Goal: Task Accomplishment & Management: Complete application form

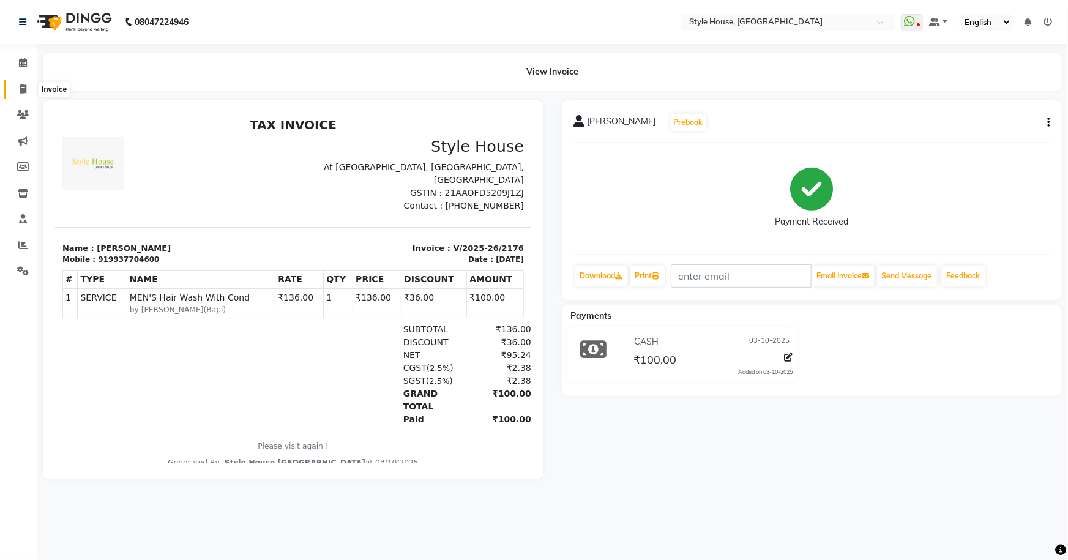
click at [17, 92] on span at bounding box center [22, 90] width 21 height 14
select select "service"
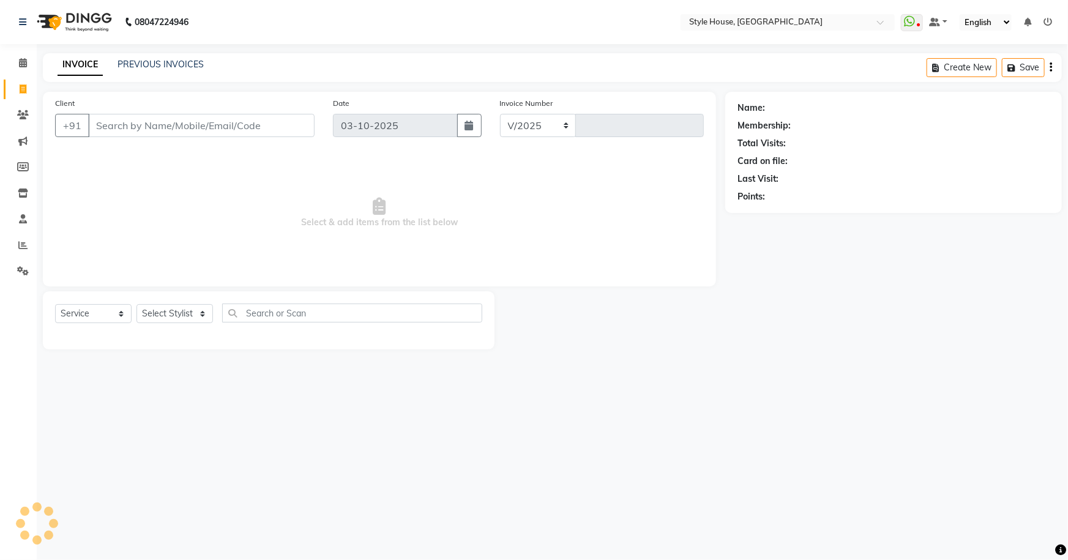
select select "4237"
type input "2177"
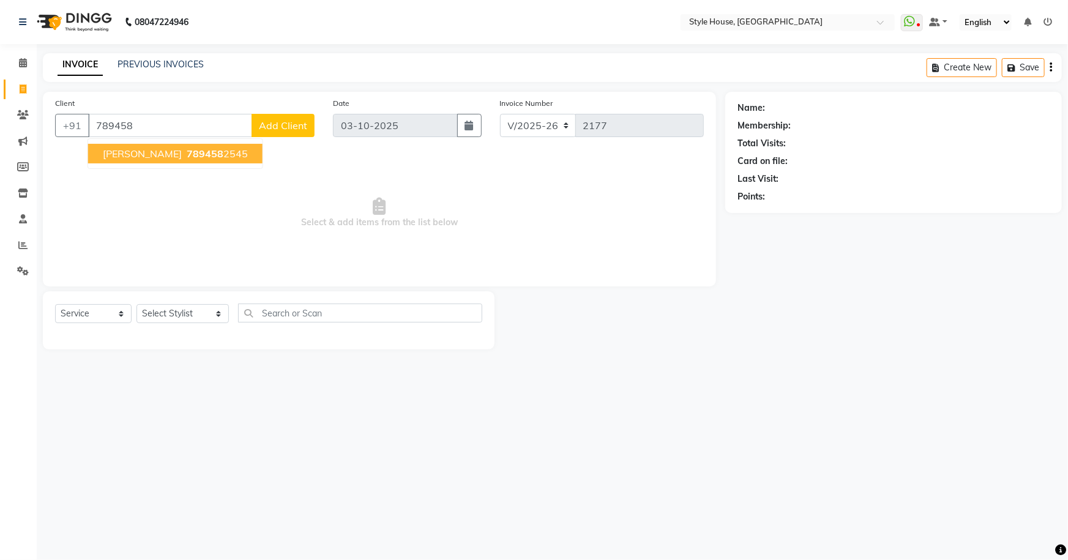
click at [213, 153] on ngb-highlight "789458 2545" at bounding box center [216, 154] width 64 height 12
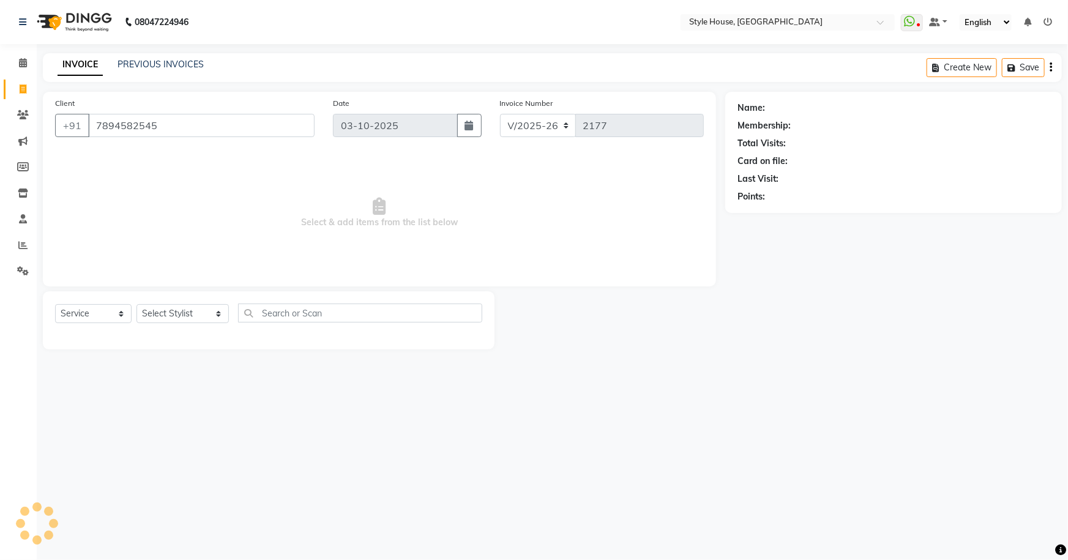
type input "7894582545"
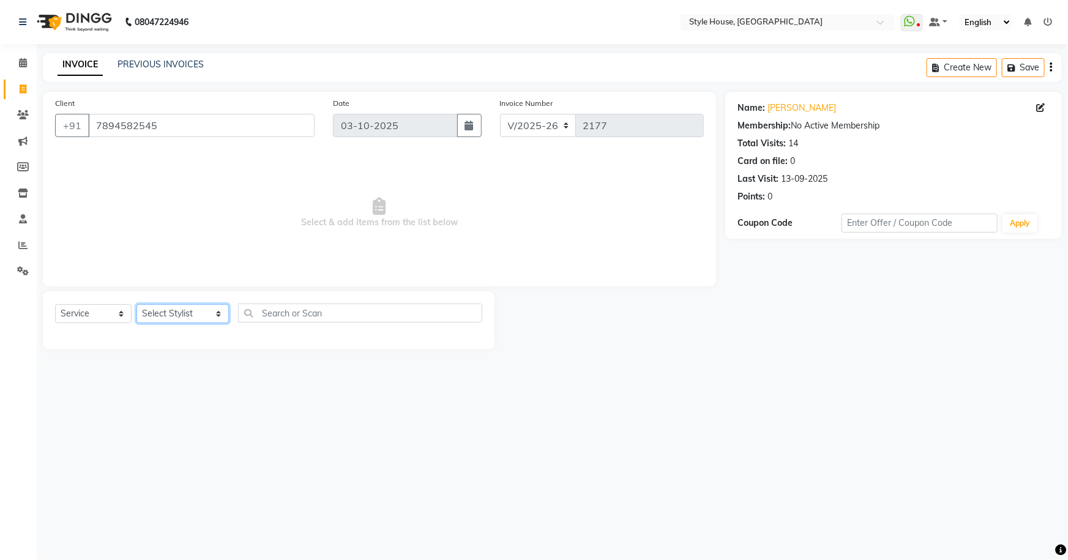
click at [172, 316] on select "Select Stylist Bipin Kumar Nayak CHINTU DAKUA Dipti Ranjan Rout(Bapi) IMRAN JEN…" at bounding box center [183, 313] width 92 height 19
select select "49165"
click at [137, 304] on select "Select Stylist Bipin Kumar Nayak CHINTU DAKUA Dipti Ranjan Rout(Bapi) IMRAN JEN…" at bounding box center [183, 313] width 92 height 19
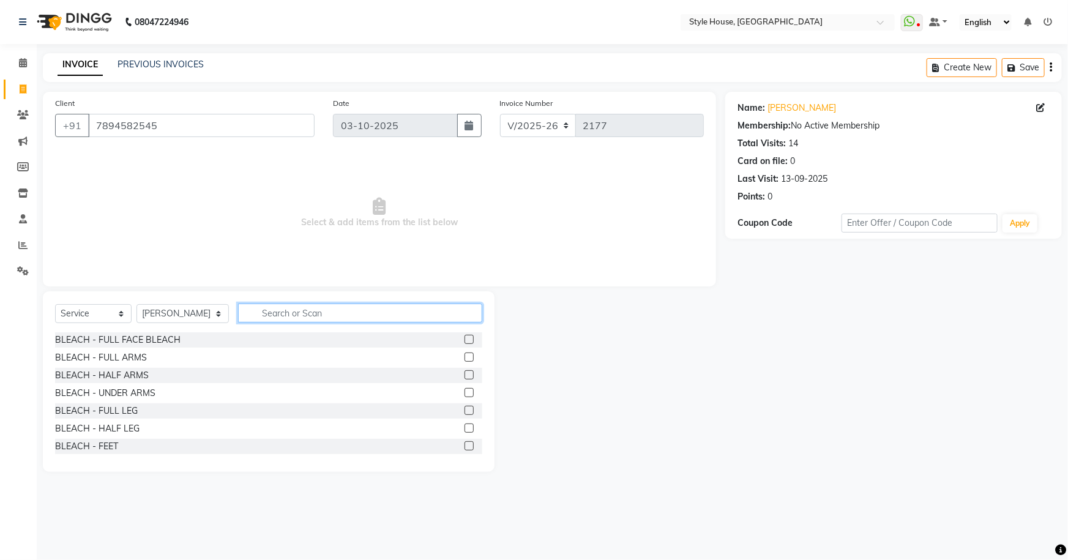
click at [259, 312] on input "text" at bounding box center [360, 313] width 245 height 19
type input "a"
type input "hair cut"
click at [465, 410] on label at bounding box center [469, 410] width 9 height 9
click at [465, 410] on input "checkbox" at bounding box center [469, 411] width 8 height 8
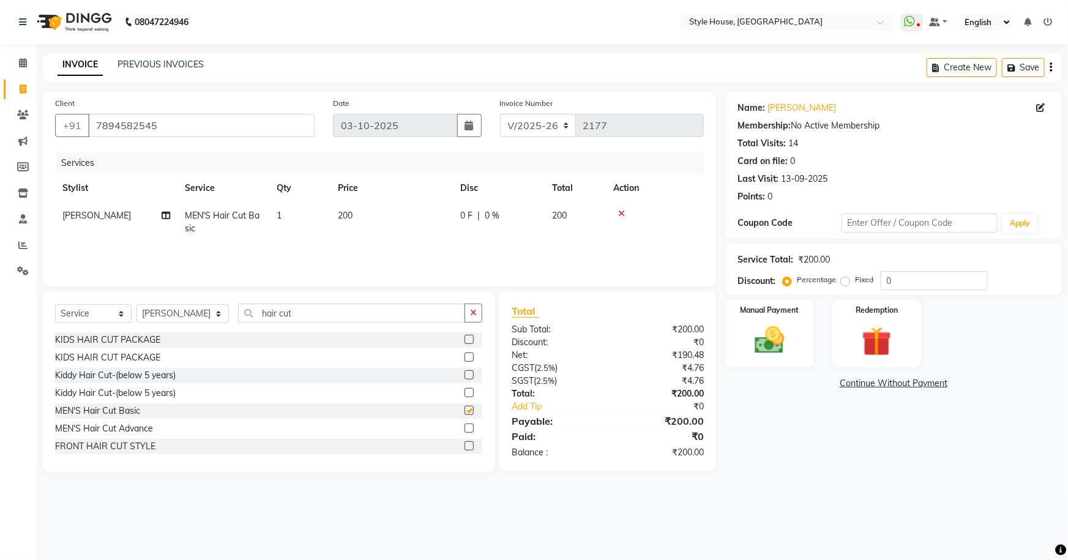
checkbox input "false"
click at [294, 310] on input "hair cut" at bounding box center [352, 313] width 228 height 19
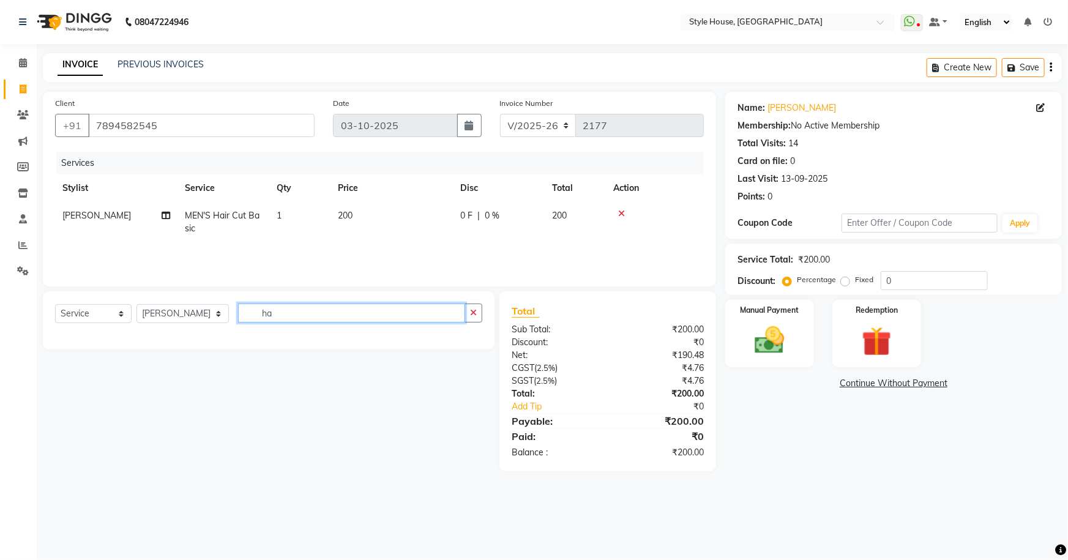
type input "h"
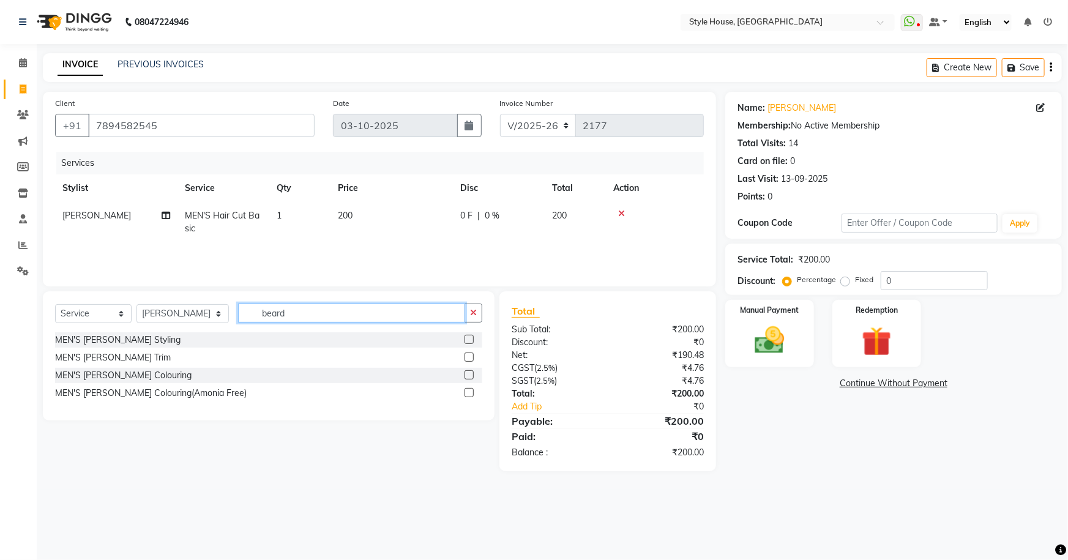
type input "beard"
click at [463, 358] on div "MEN'S Beard Trim" at bounding box center [268, 357] width 427 height 15
click at [472, 358] on label at bounding box center [469, 357] width 9 height 9
click at [472, 358] on input "checkbox" at bounding box center [469, 358] width 8 height 8
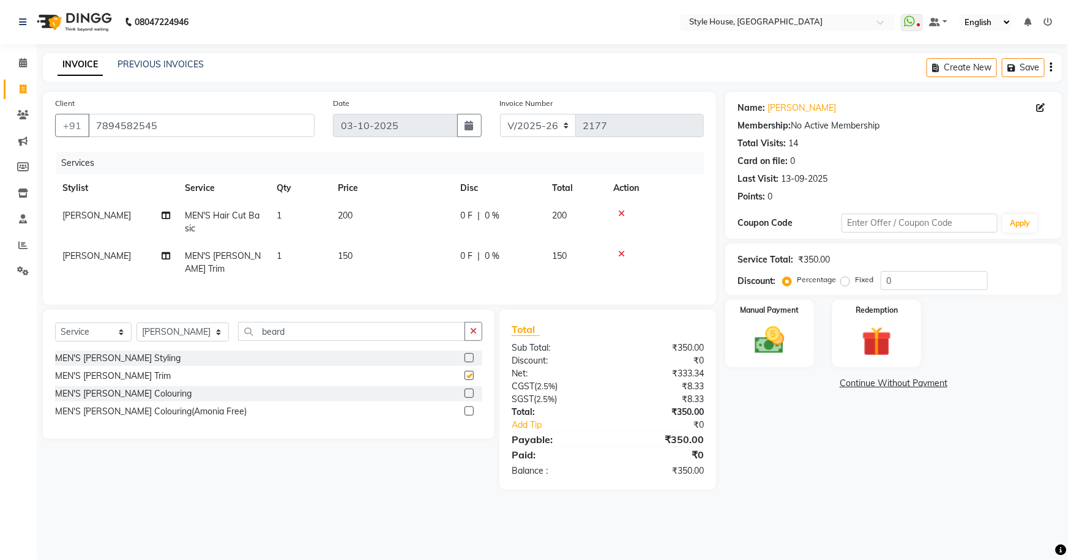
checkbox input "false"
click at [492, 217] on span "0 %" at bounding box center [492, 215] width 15 height 13
select select "49165"
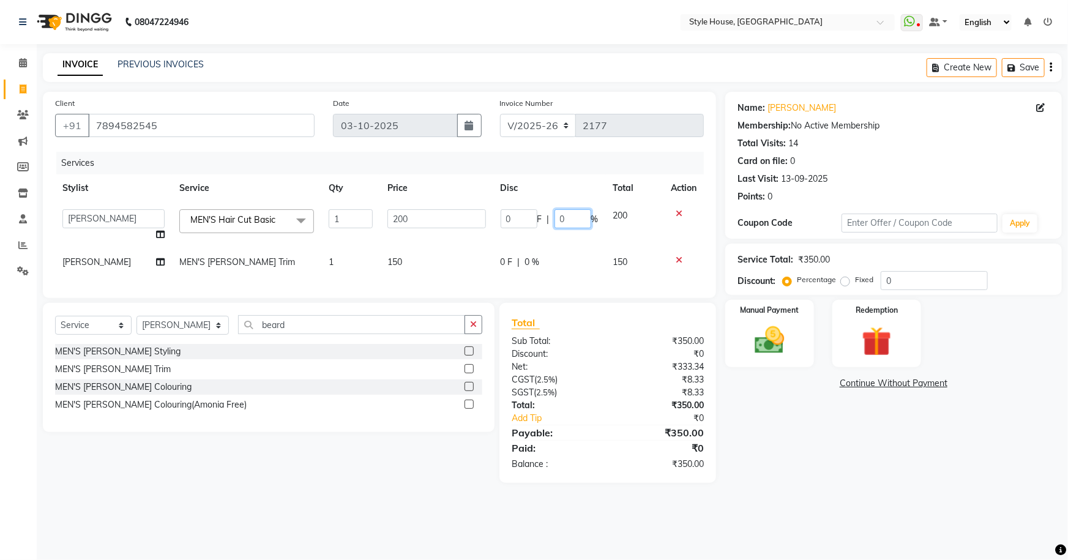
click at [581, 219] on input "0" at bounding box center [573, 218] width 37 height 19
type input "10"
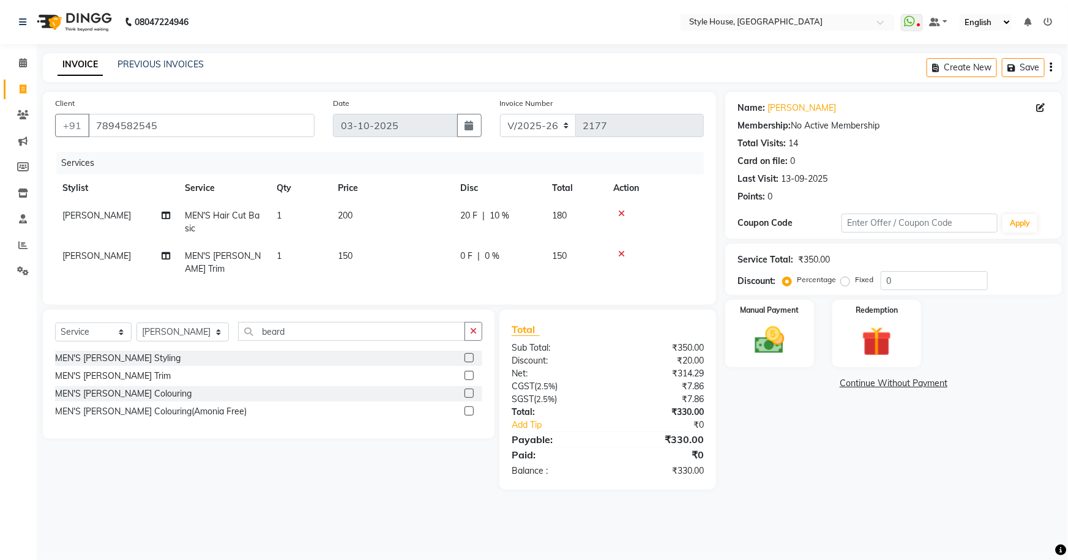
click at [555, 262] on tr "SALMAN MEN'S Beard Trim 1 150 0 F | 0 % 150" at bounding box center [379, 262] width 649 height 40
click at [501, 257] on div "0 F | 0 %" at bounding box center [498, 256] width 77 height 13
select select "49165"
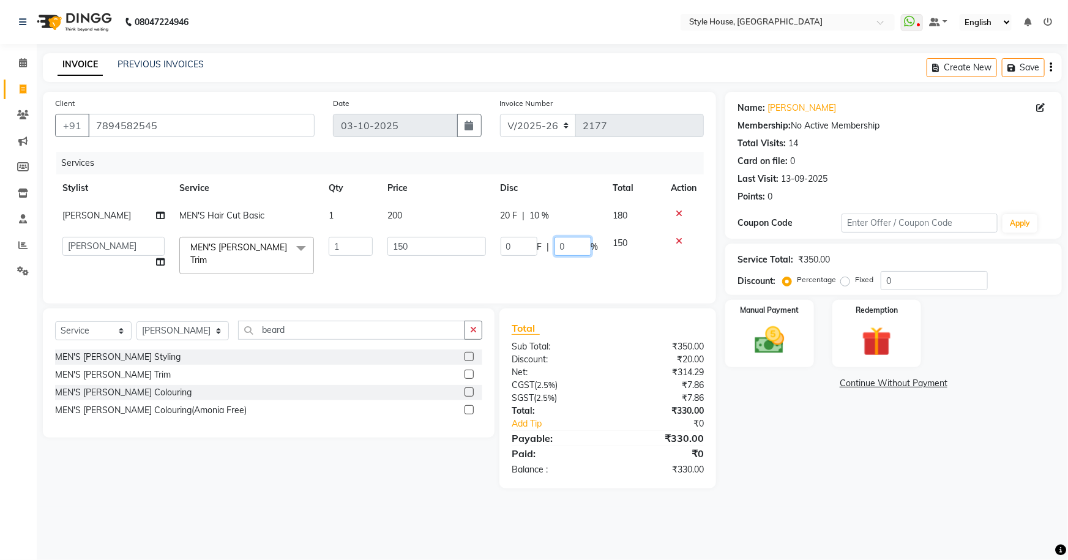
click at [586, 249] on input "0" at bounding box center [573, 246] width 37 height 19
type input "10"
click at [593, 205] on tr "SALMAN MEN'S Hair Cut Basic 1 200 20 F | 10 % 180" at bounding box center [379, 216] width 649 height 28
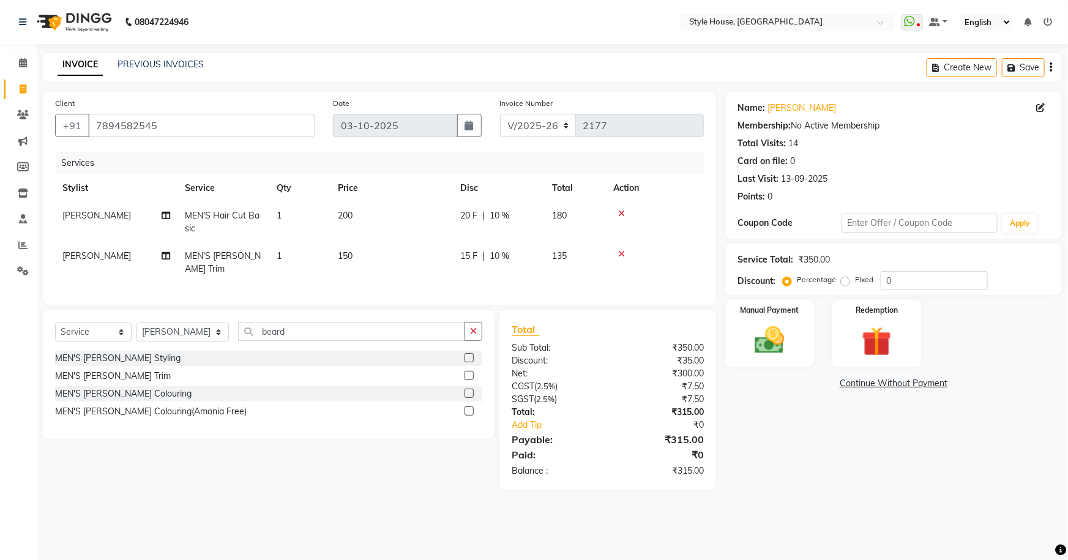
click at [471, 255] on span "15 F" at bounding box center [468, 256] width 17 height 13
select select "49165"
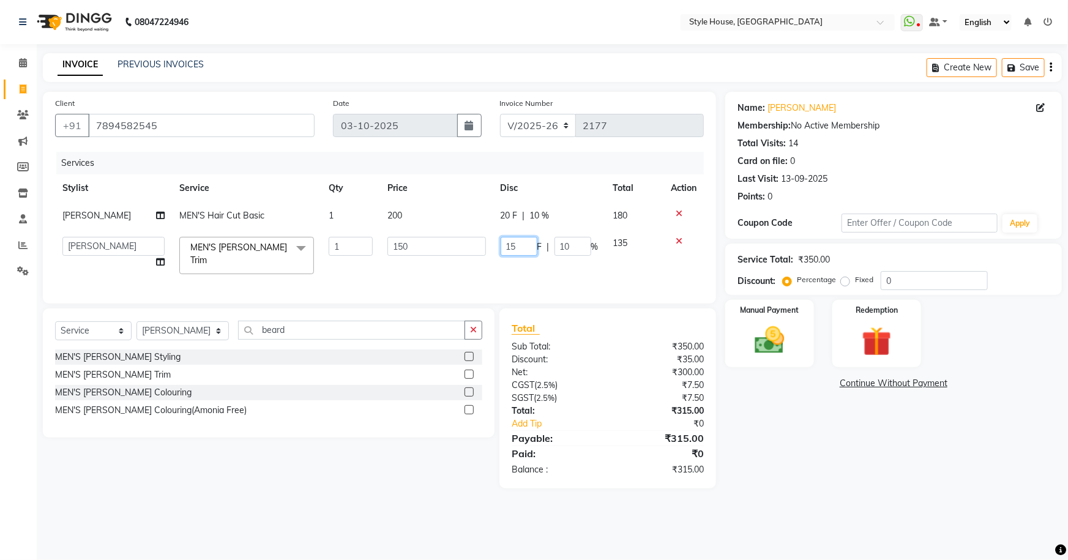
click at [521, 253] on input "15" at bounding box center [519, 246] width 37 height 19
type input "1"
type input "50"
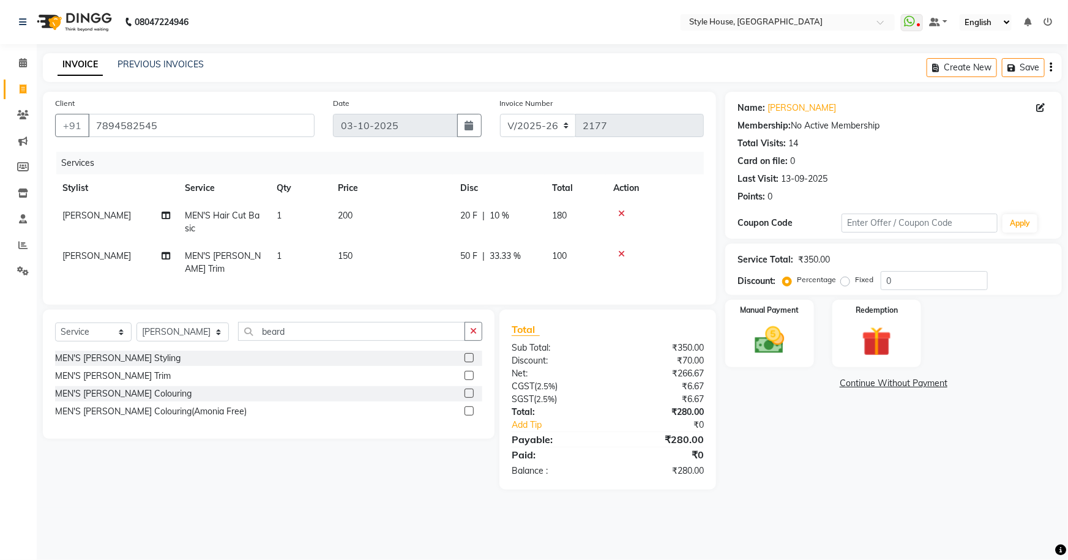
click at [446, 208] on td "200" at bounding box center [392, 222] width 122 height 40
select select "49165"
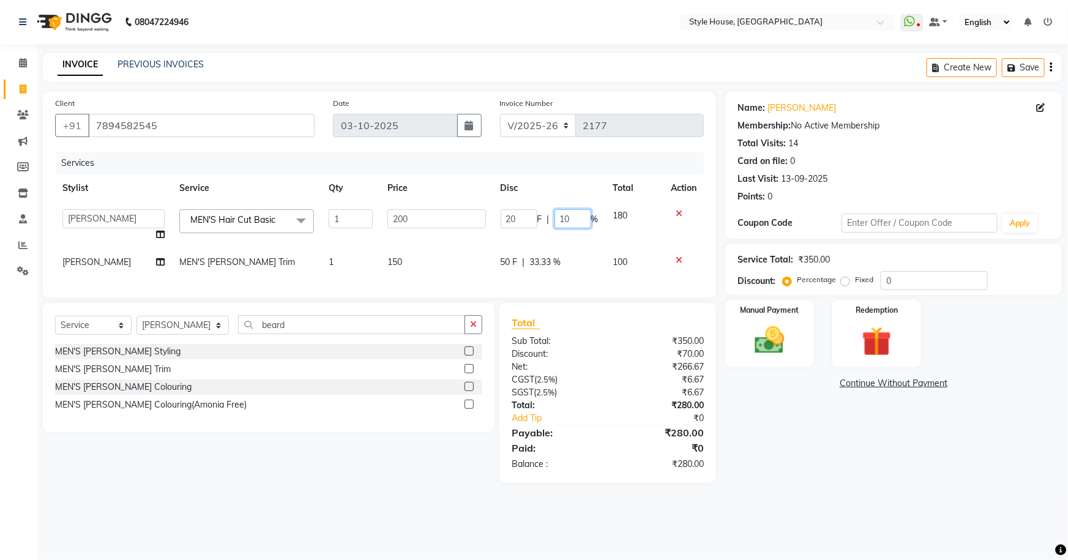
click at [571, 219] on input "10" at bounding box center [573, 218] width 37 height 19
type input "1"
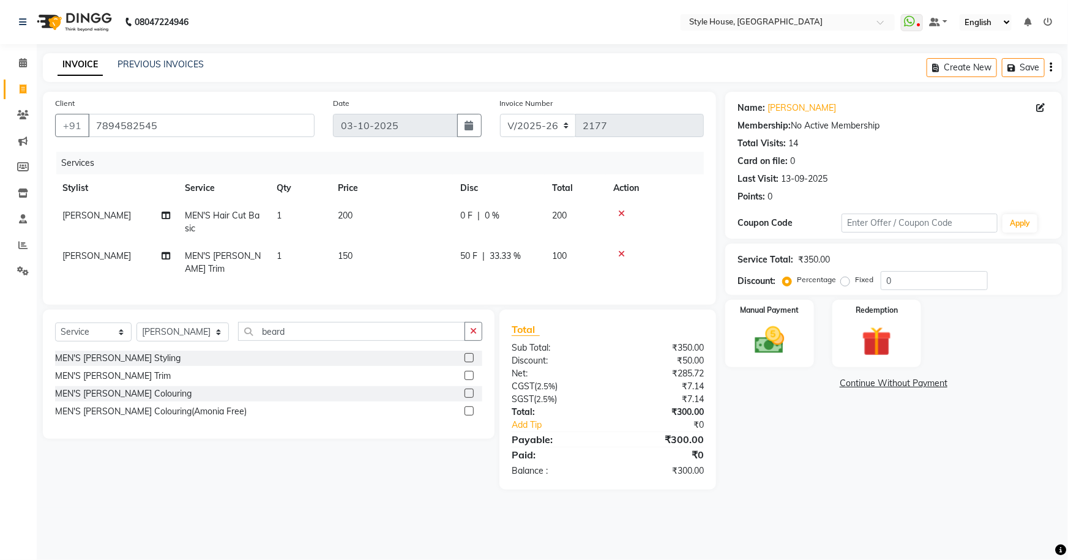
click at [564, 196] on tr "Stylist Service Qty Price Disc Total Action" at bounding box center [379, 188] width 649 height 28
click at [757, 351] on img at bounding box center [770, 341] width 50 height 36
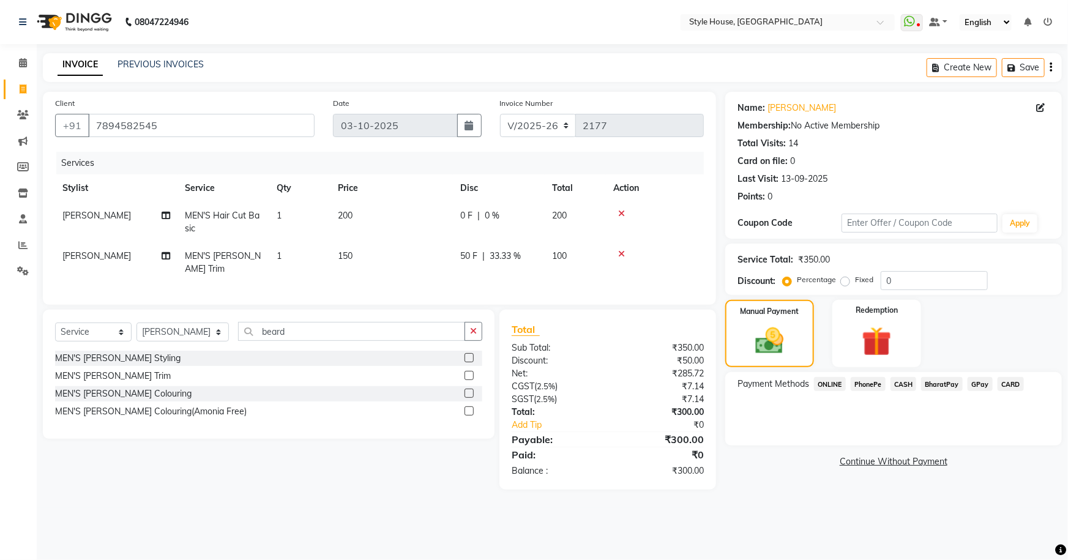
click at [864, 388] on span "PhonePe" at bounding box center [868, 384] width 35 height 14
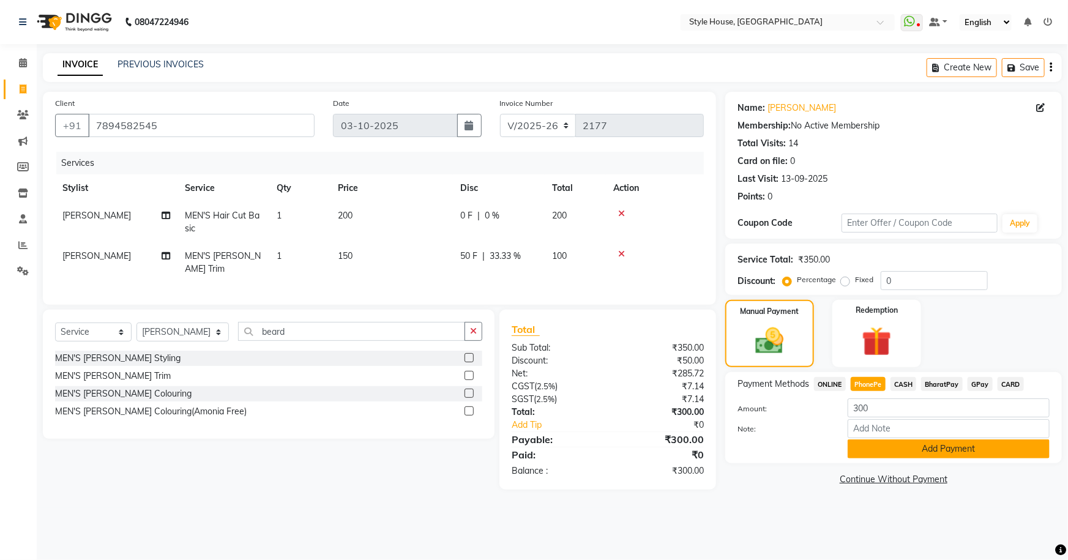
click at [912, 455] on button "Add Payment" at bounding box center [949, 449] width 202 height 19
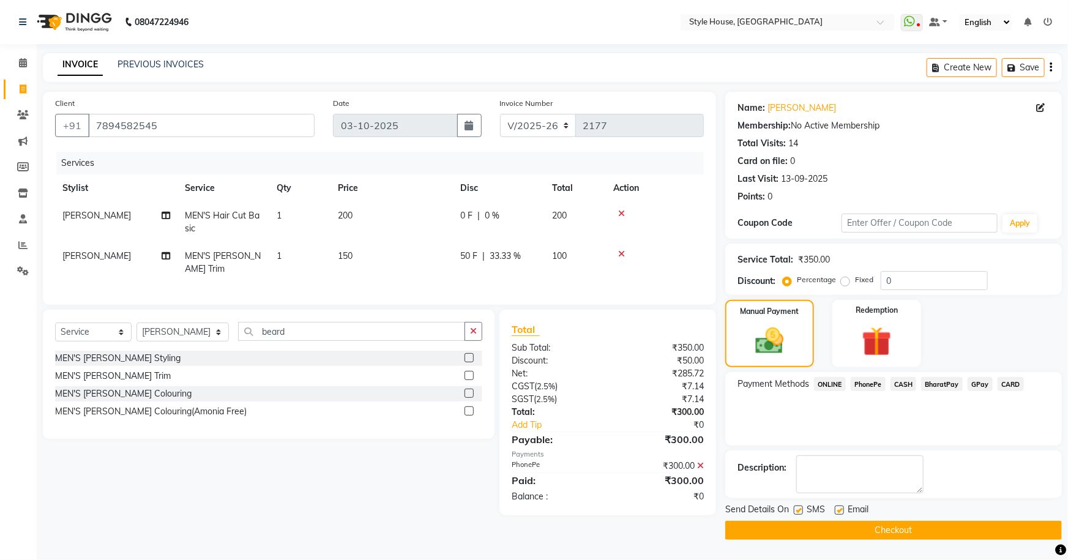
click at [886, 532] on button "Checkout" at bounding box center [894, 530] width 337 height 19
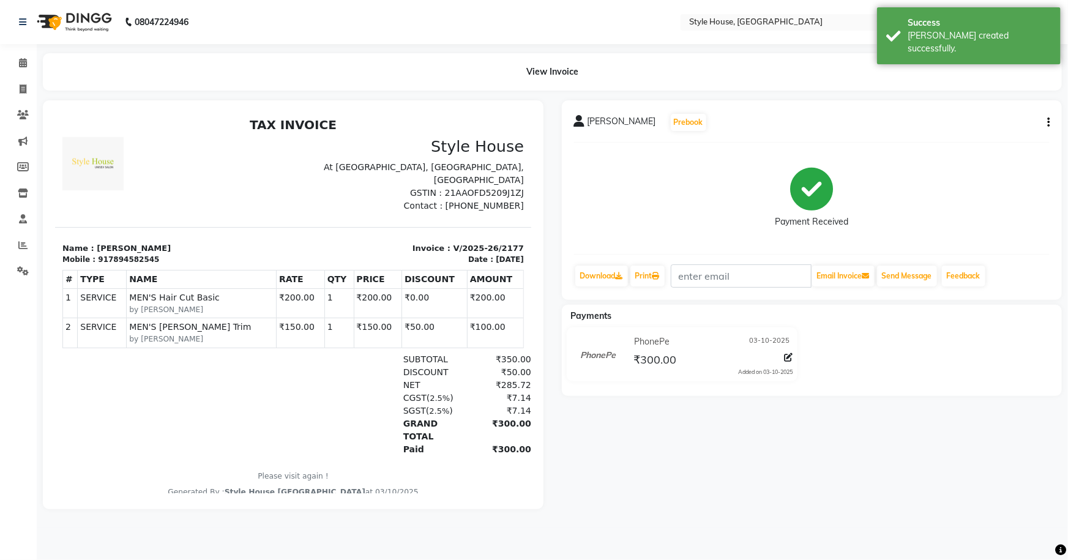
click at [686, 458] on div "DIPAK ROUT Prebook Payment Received Download Print Email Invoice Send Message F…" at bounding box center [812, 304] width 519 height 409
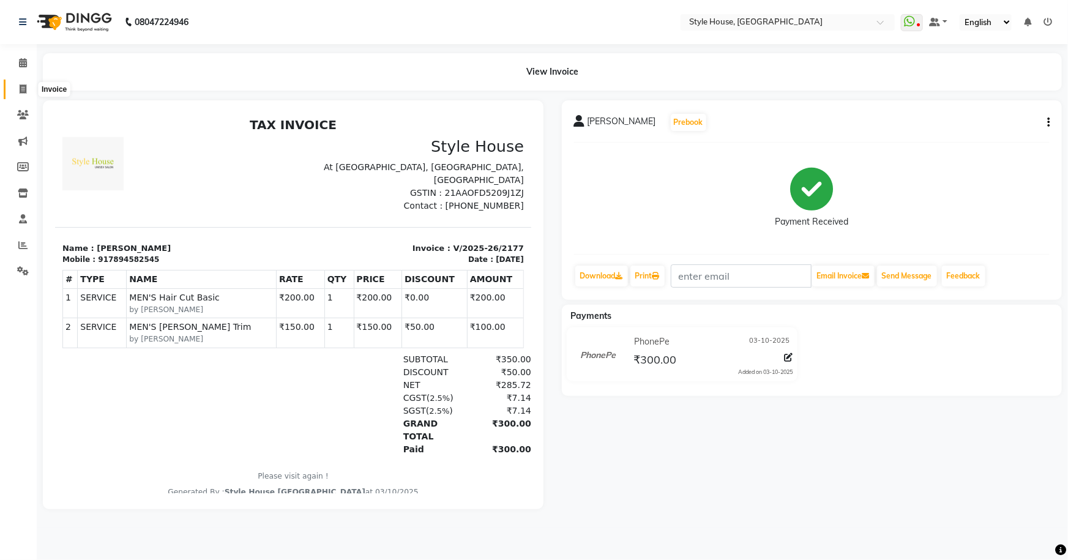
drag, startPoint x: 27, startPoint y: 92, endPoint x: 44, endPoint y: 84, distance: 18.9
click at [27, 92] on span at bounding box center [22, 90] width 21 height 14
select select "service"
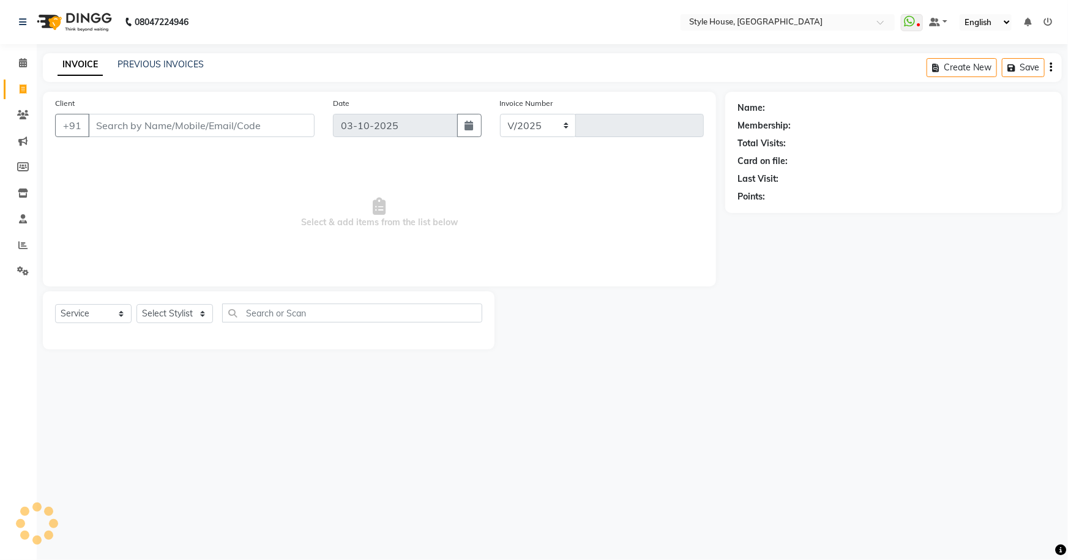
click at [136, 58] on div "PREVIOUS INVOICES" at bounding box center [161, 64] width 86 height 13
select select "4237"
type input "2178"
click at [137, 61] on link "PREVIOUS INVOICES" at bounding box center [161, 64] width 86 height 11
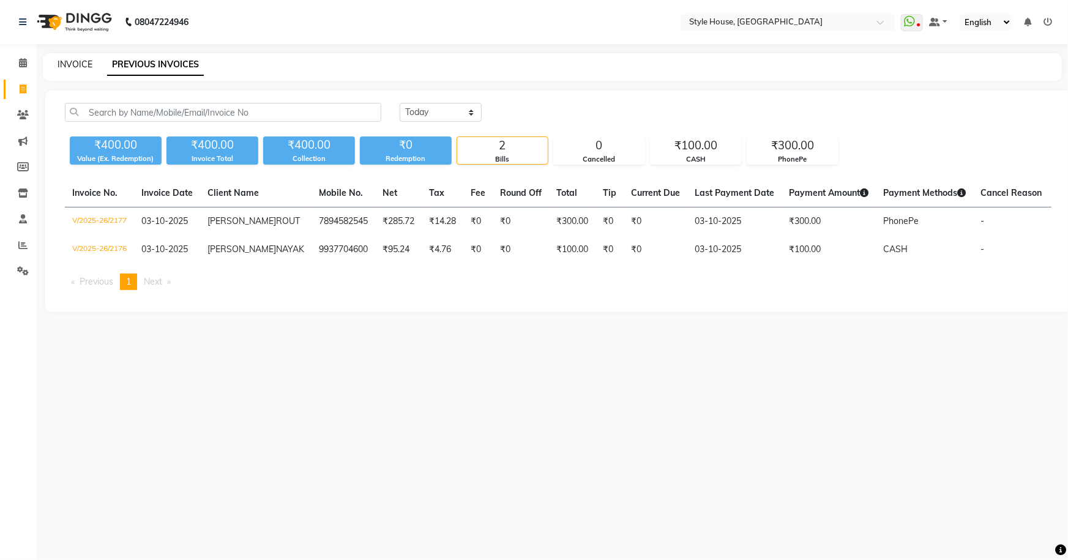
click at [84, 63] on link "INVOICE" at bounding box center [75, 64] width 35 height 11
select select "service"
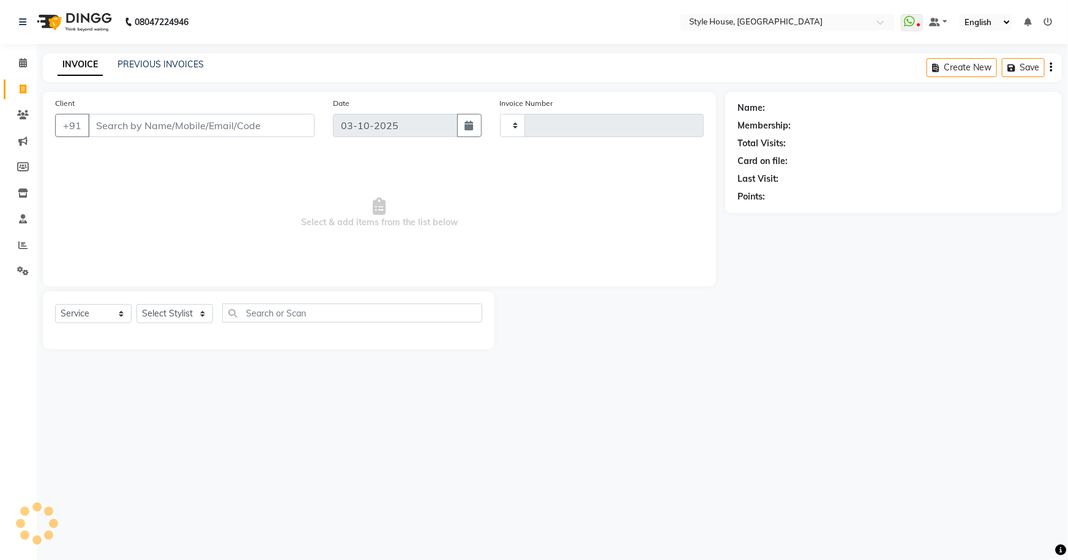
type input "2178"
select select "4237"
click at [136, 67] on link "PREVIOUS INVOICES" at bounding box center [161, 64] width 86 height 11
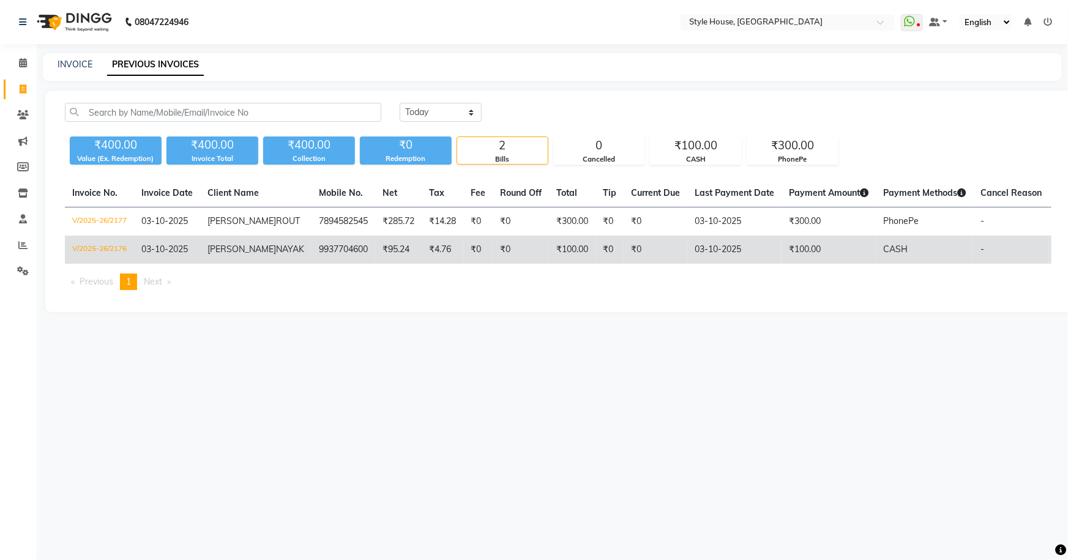
click at [105, 258] on td "V/2025-26/2176" at bounding box center [99, 250] width 69 height 28
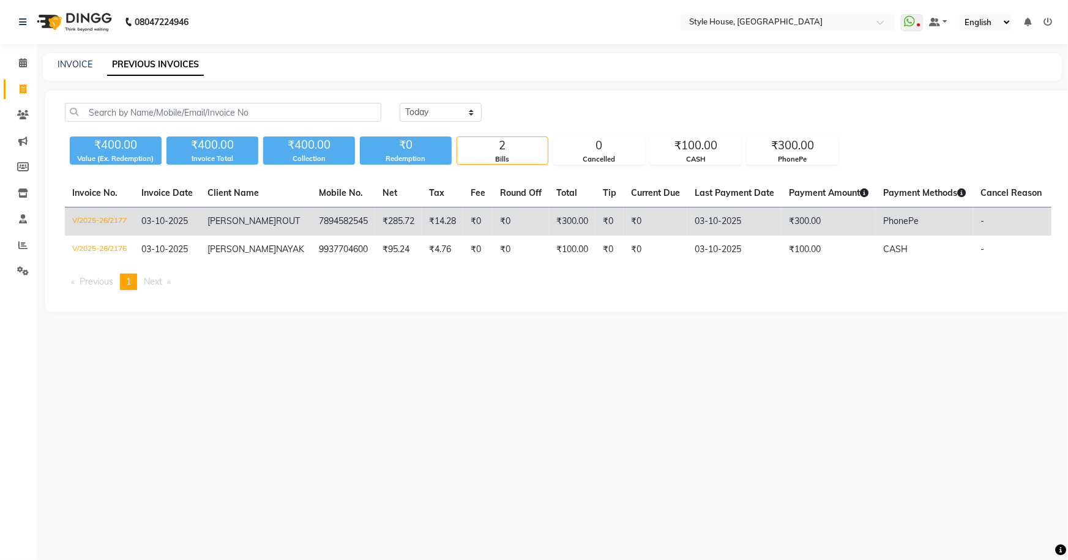
click at [102, 219] on td "V/2025-26/2177" at bounding box center [99, 222] width 69 height 29
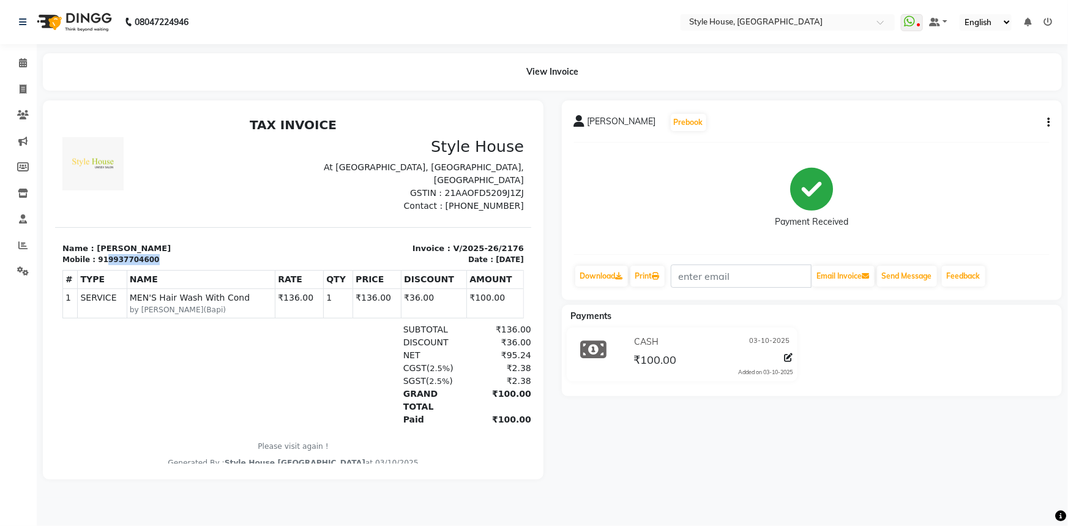
drag, startPoint x: 99, startPoint y: 258, endPoint x: 165, endPoint y: 260, distance: 66.2
click at [165, 260] on div "Mobile : 919937704600" at bounding box center [173, 258] width 223 height 11
copy div "9937704600"
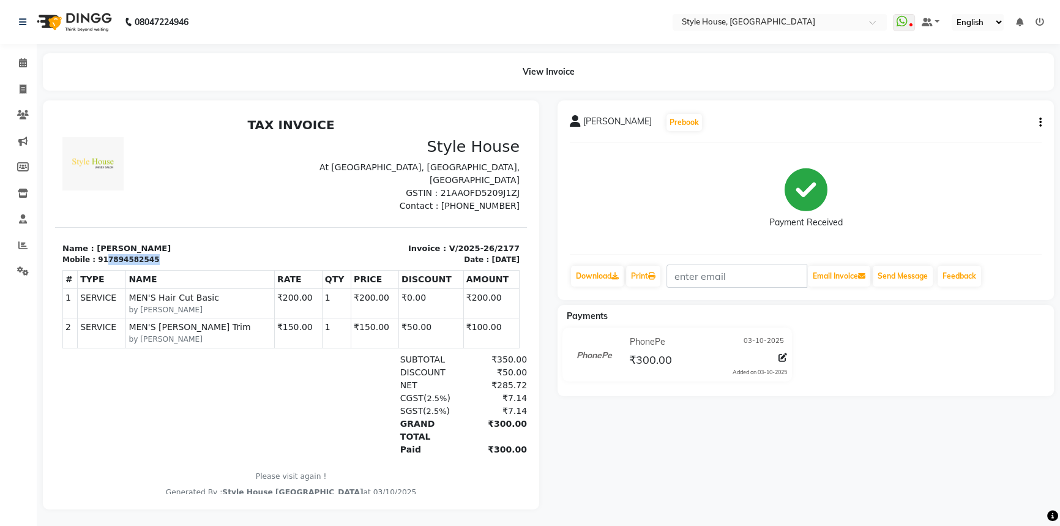
drag, startPoint x: 100, startPoint y: 258, endPoint x: 146, endPoint y: 255, distance: 46.1
click at [146, 255] on div "Mobile : 917894582545" at bounding box center [173, 259] width 222 height 11
copy div "7894582545"
